Goal: Task Accomplishment & Management: Manage account settings

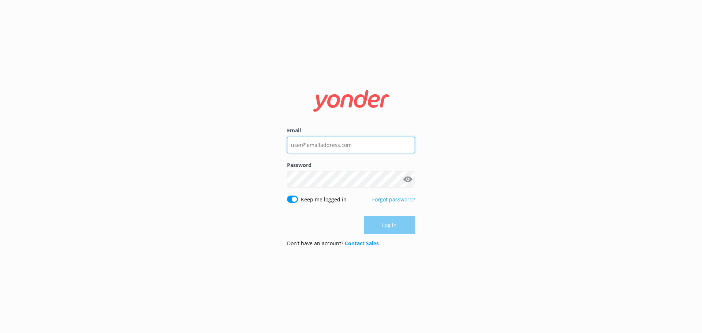
type input "[EMAIL_ADDRESS][DOMAIN_NAME]"
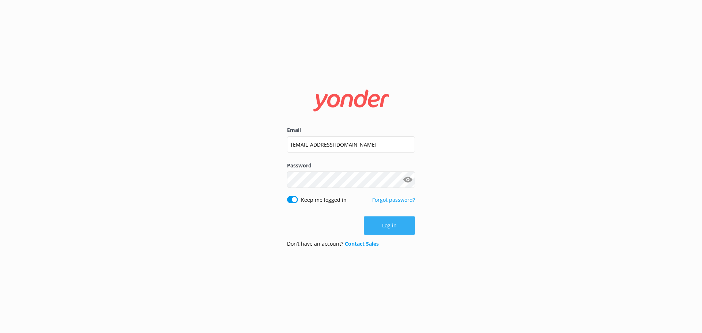
click at [348, 225] on button "Log in" at bounding box center [389, 226] width 51 height 18
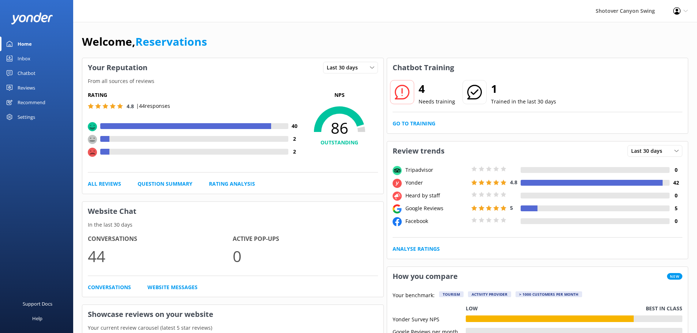
click at [53, 56] on link "Inbox" at bounding box center [36, 58] width 73 height 15
